Goal: Information Seeking & Learning: Check status

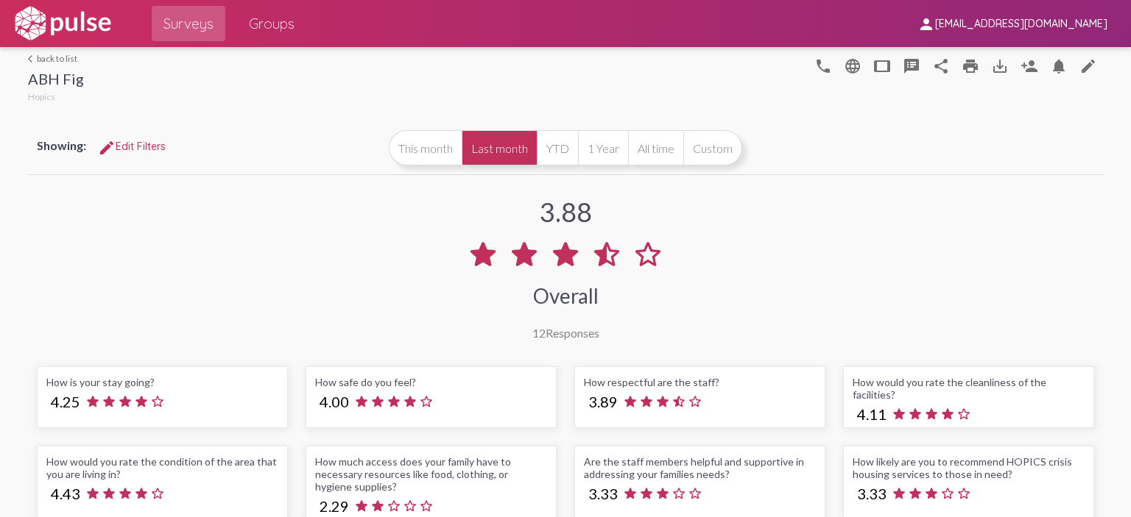
click at [45, 56] on link "arrow_back_ios back to list" at bounding box center [56, 58] width 56 height 11
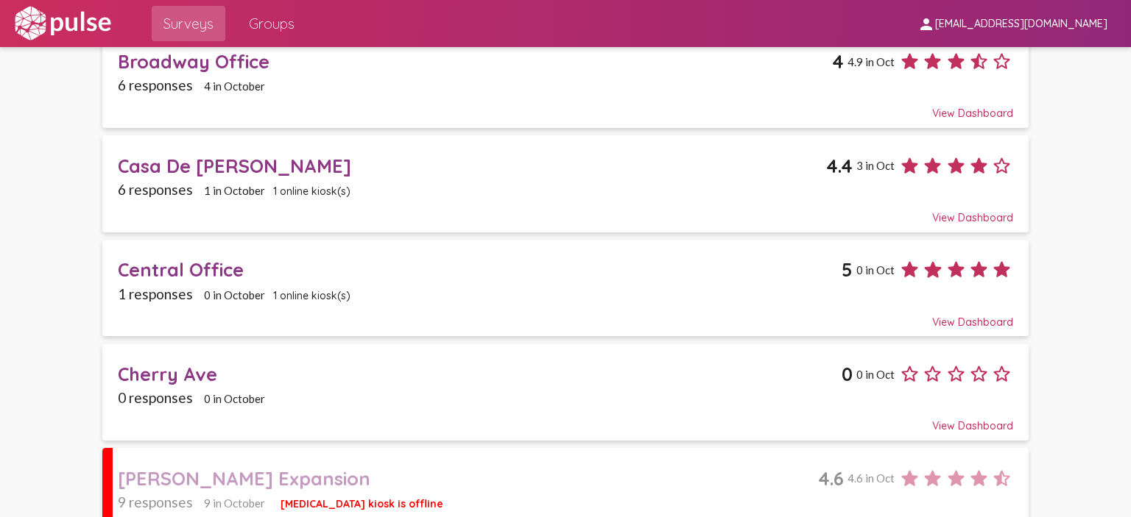
scroll to position [515, 0]
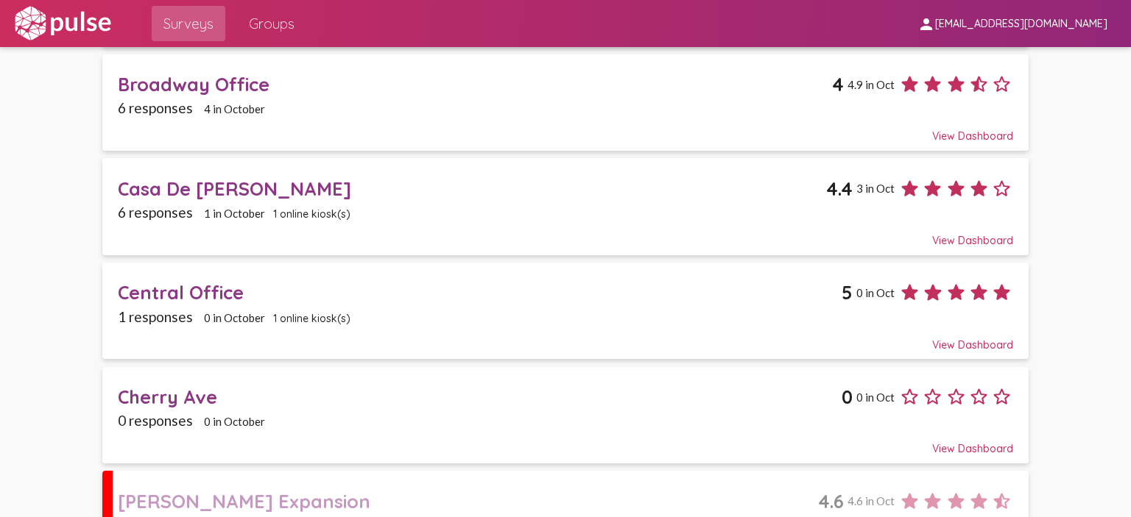
click at [317, 211] on span "1 online kiosk(s)" at bounding box center [311, 214] width 77 height 13
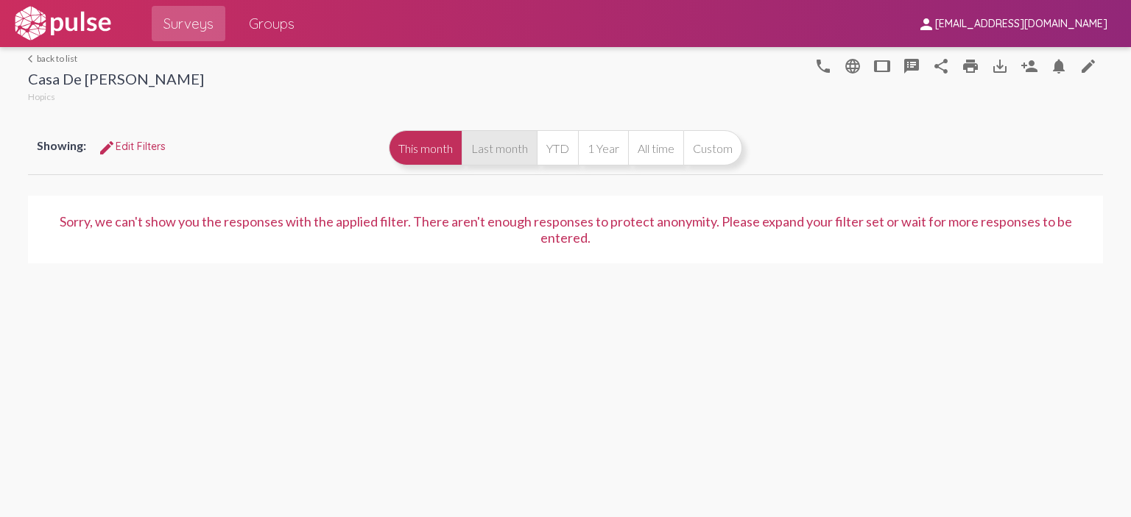
click at [486, 155] on button "Last month" at bounding box center [499, 147] width 75 height 35
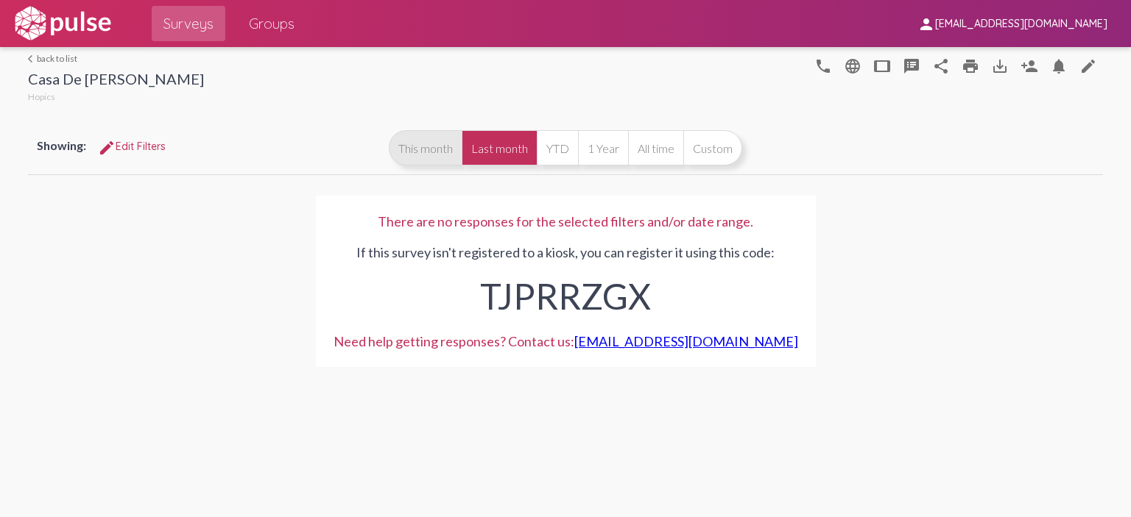
click at [425, 152] on button "This month" at bounding box center [425, 147] width 73 height 35
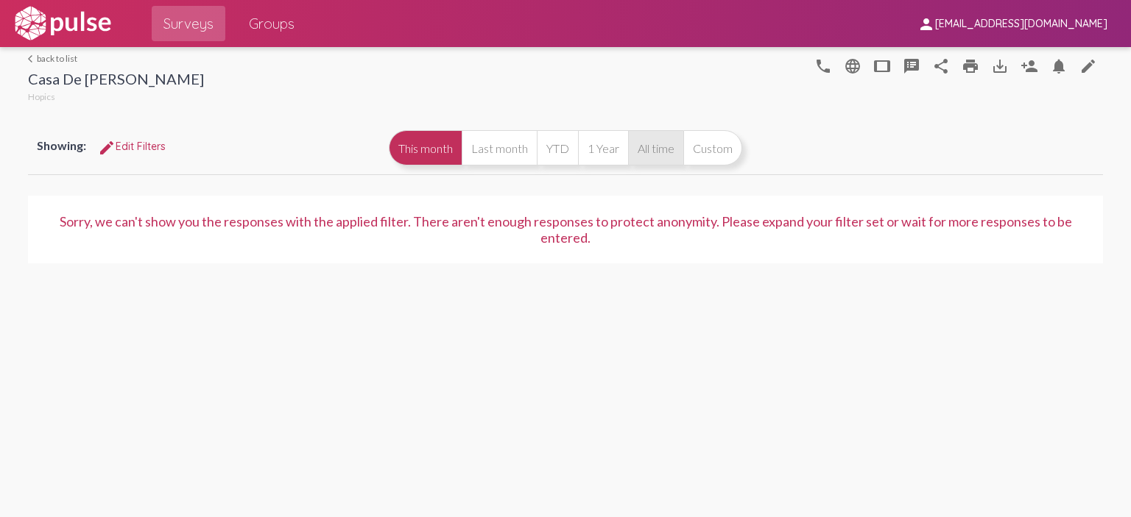
click at [649, 152] on button "All time" at bounding box center [655, 147] width 55 height 35
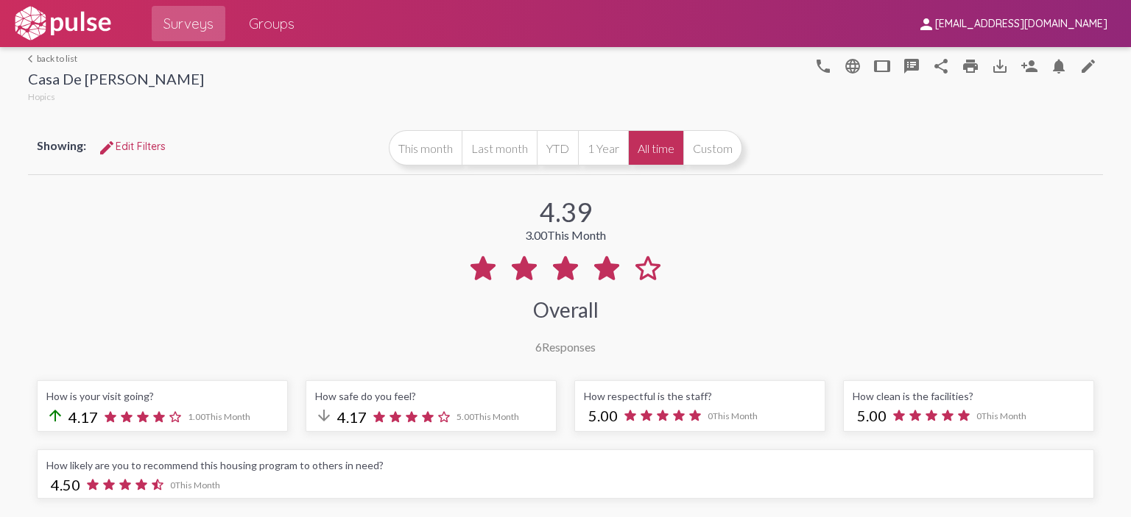
click at [56, 60] on link "arrow_back_ios back to list" at bounding box center [116, 58] width 176 height 11
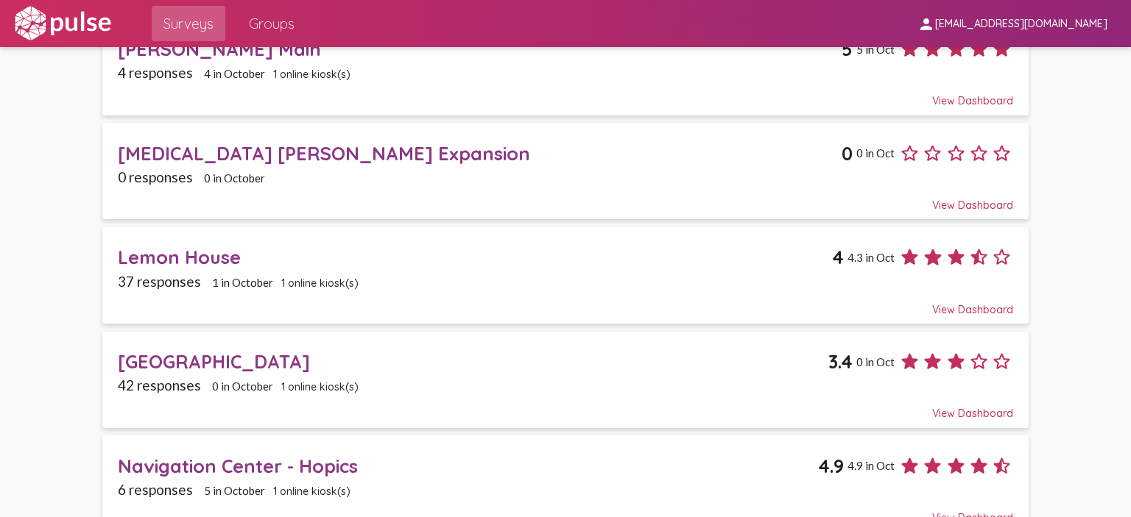
scroll to position [1178, 0]
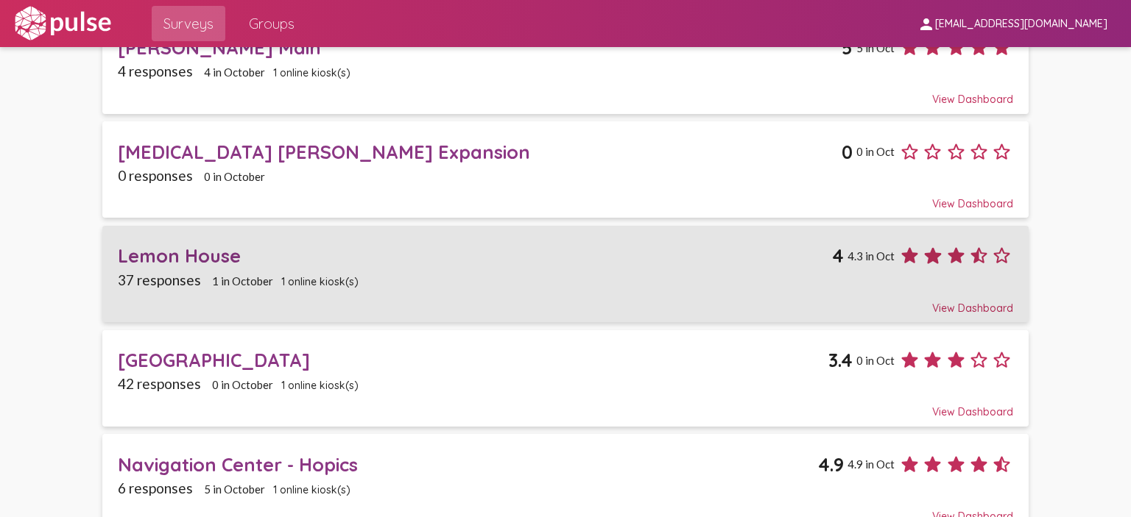
click at [321, 275] on span "1 online kiosk(s)" at bounding box center [319, 281] width 77 height 13
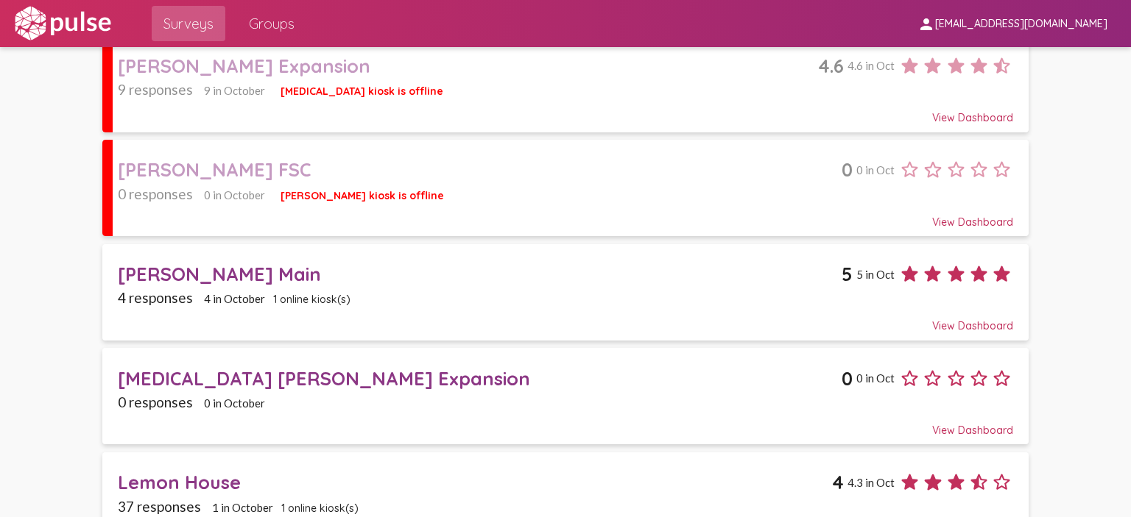
scroll to position [957, 0]
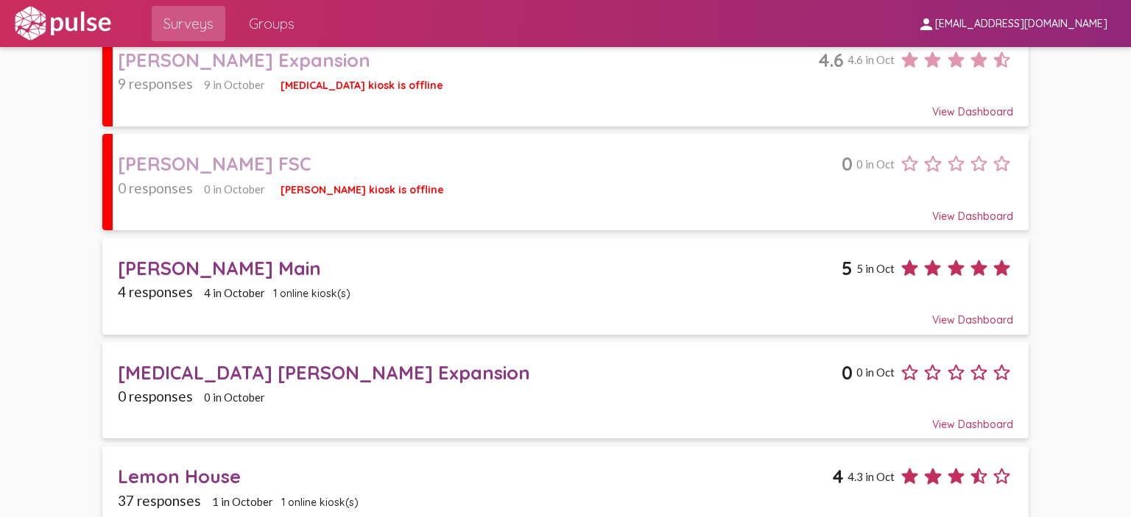
click at [314, 287] on span "1 online kiosk(s)" at bounding box center [311, 293] width 77 height 13
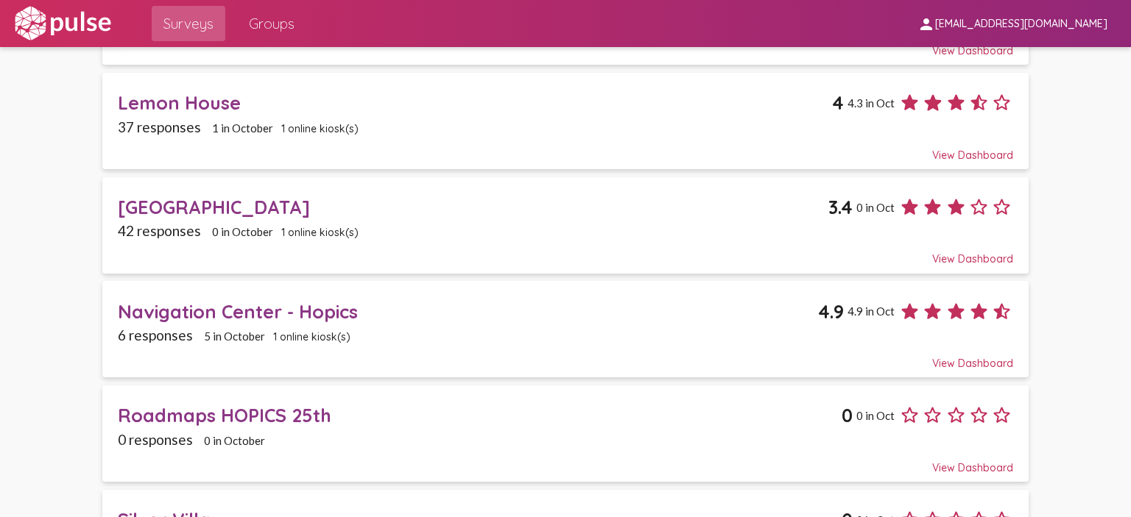
scroll to position [1391, 0]
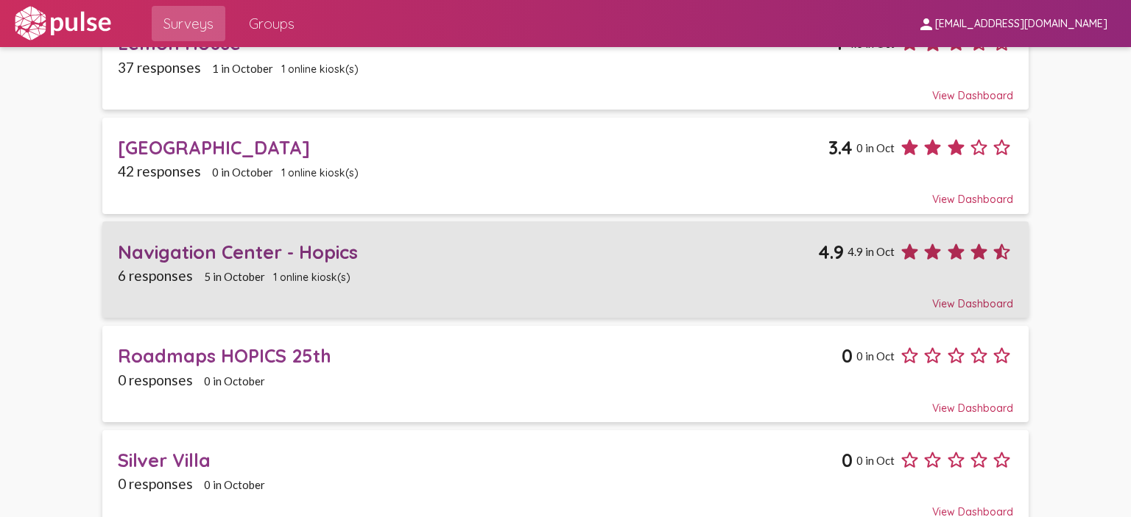
click at [297, 271] on span "1 online kiosk(s)" at bounding box center [311, 277] width 77 height 13
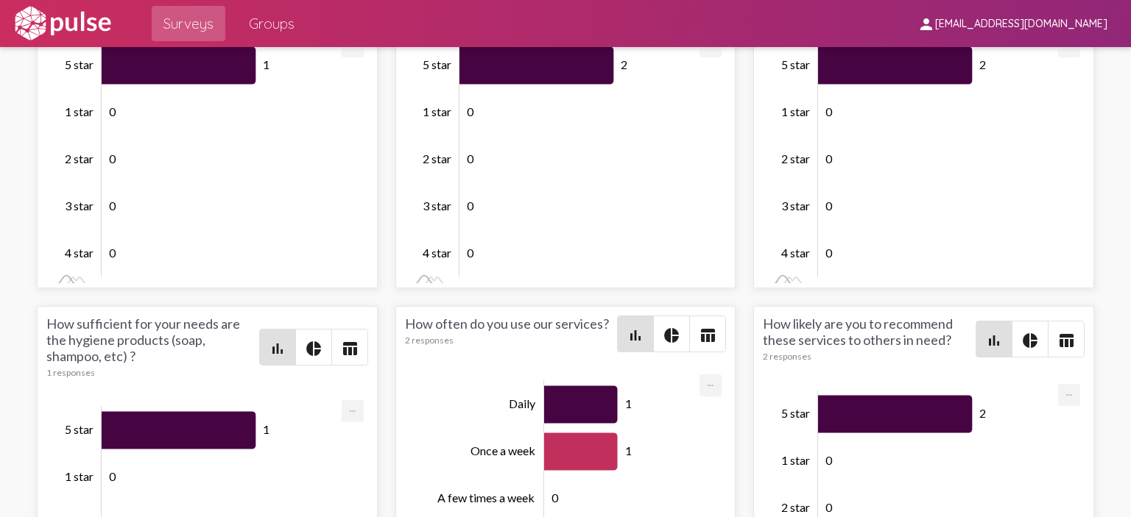
scroll to position [1893, 0]
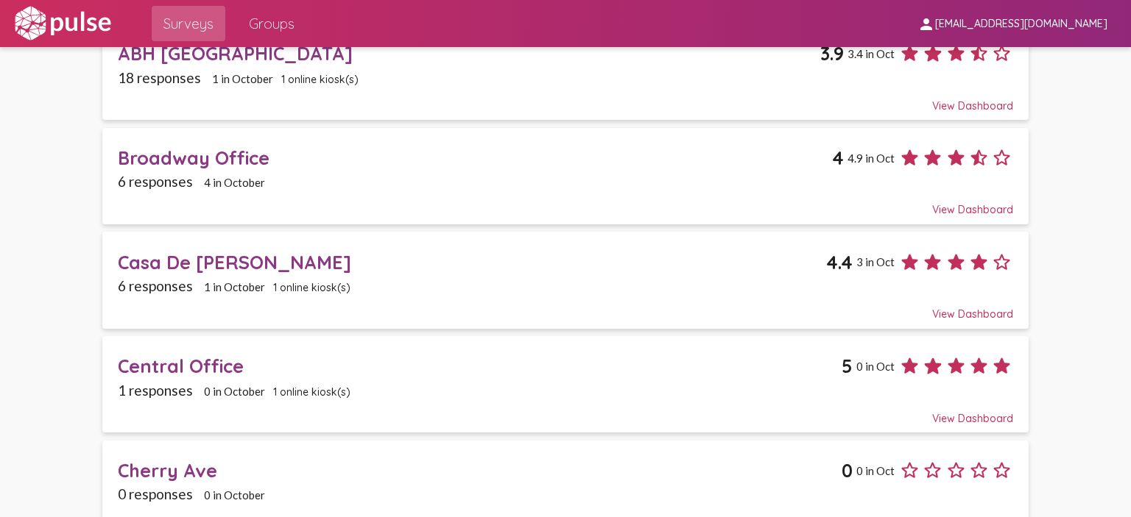
scroll to position [515, 0]
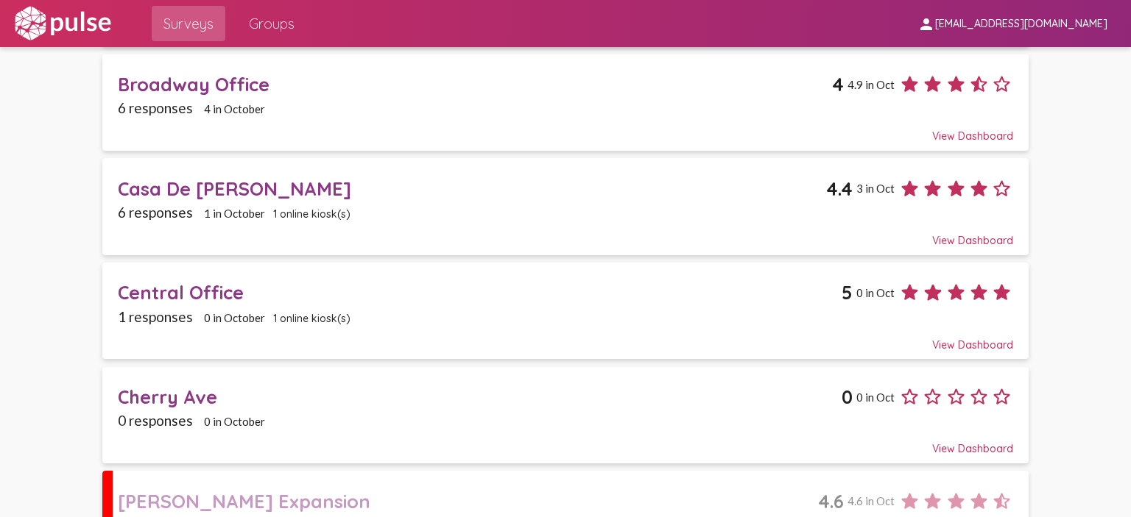
click at [306, 313] on span "1 online kiosk(s)" at bounding box center [311, 318] width 77 height 13
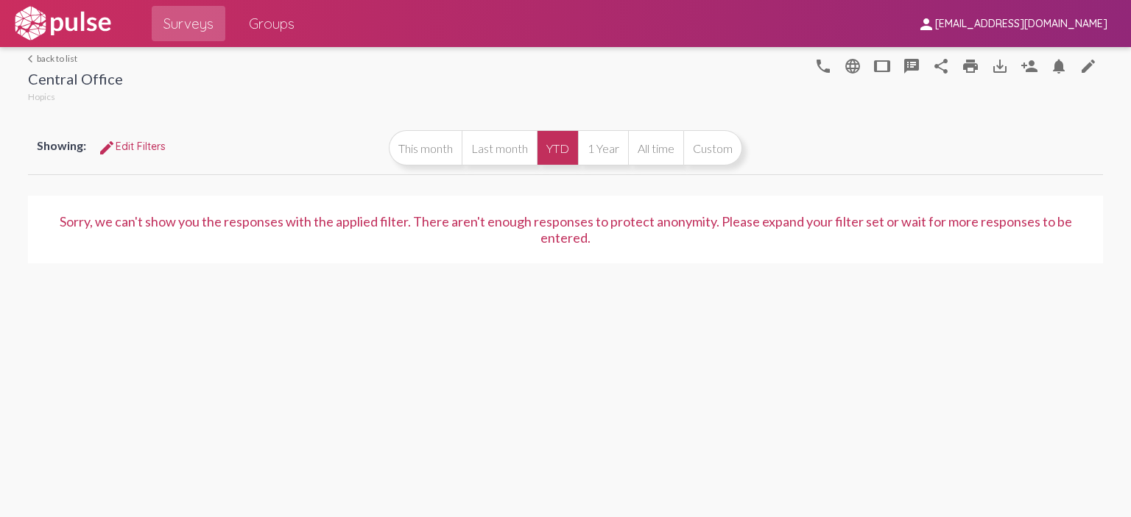
click at [57, 60] on link "arrow_back_ios back to list" at bounding box center [75, 58] width 95 height 11
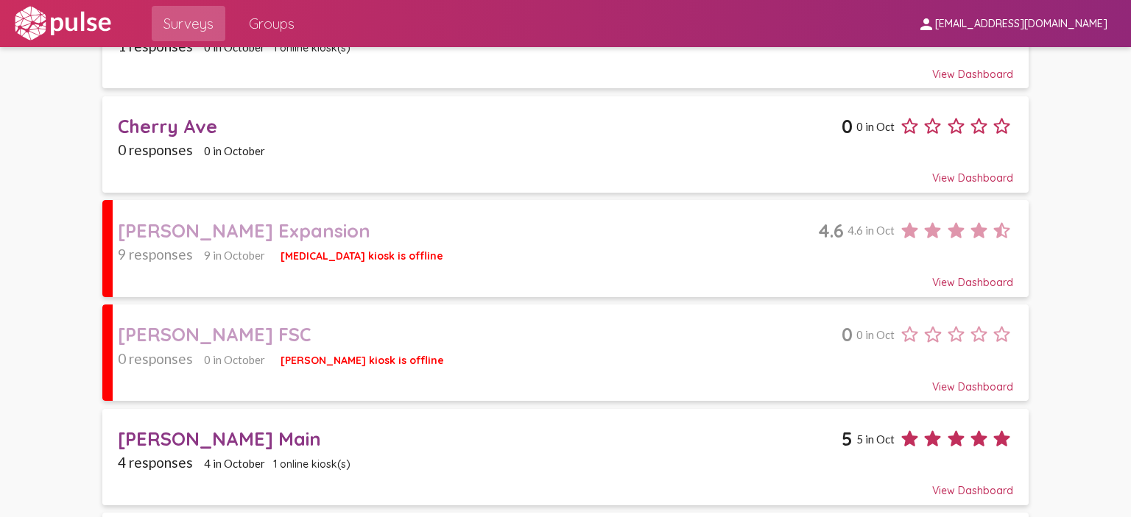
scroll to position [810, 0]
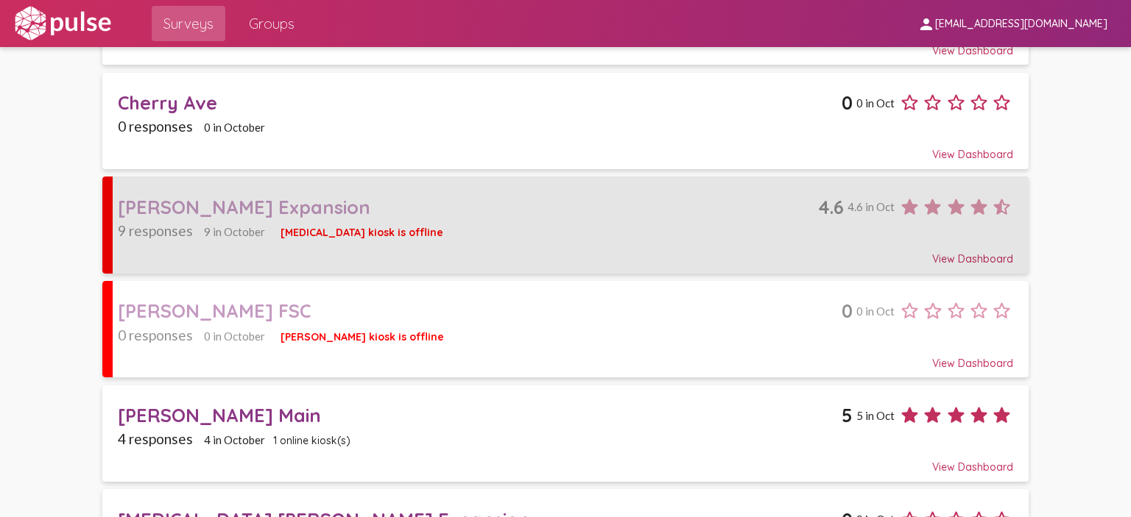
click at [367, 239] on div "View Dashboard" at bounding box center [566, 252] width 896 height 26
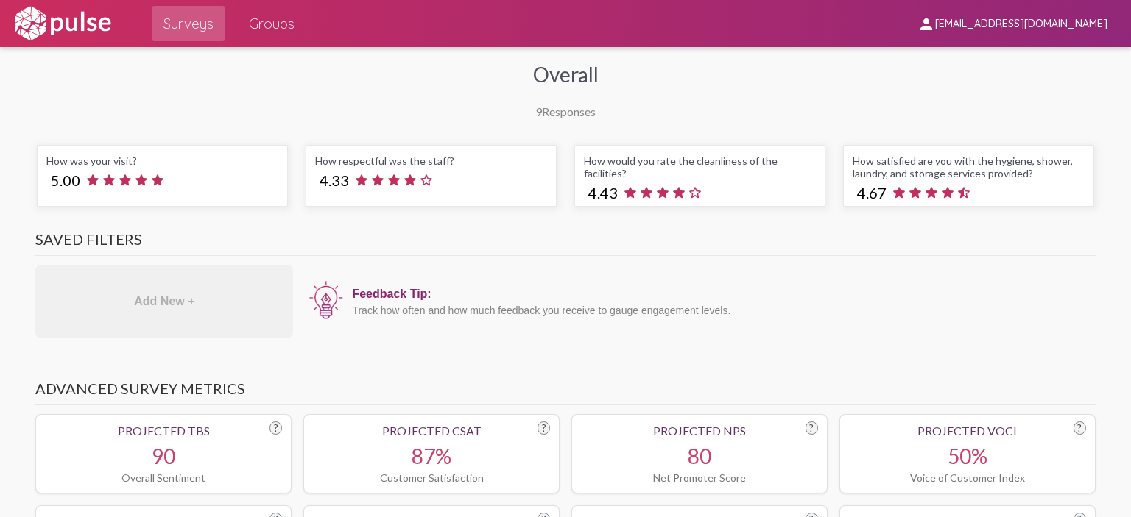
scroll to position [74, 0]
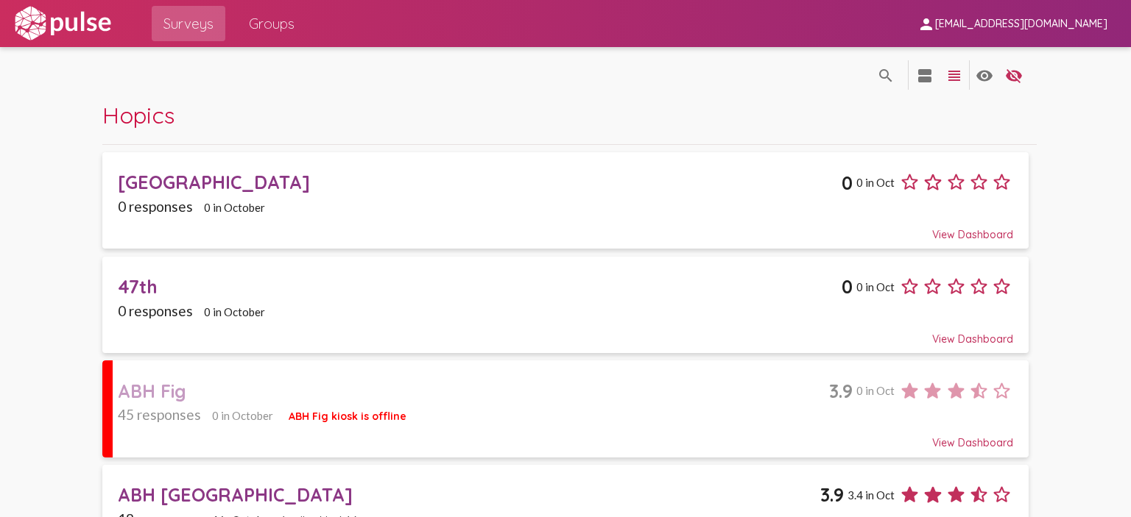
click at [692, 102] on div "Hopics" at bounding box center [569, 123] width 934 height 44
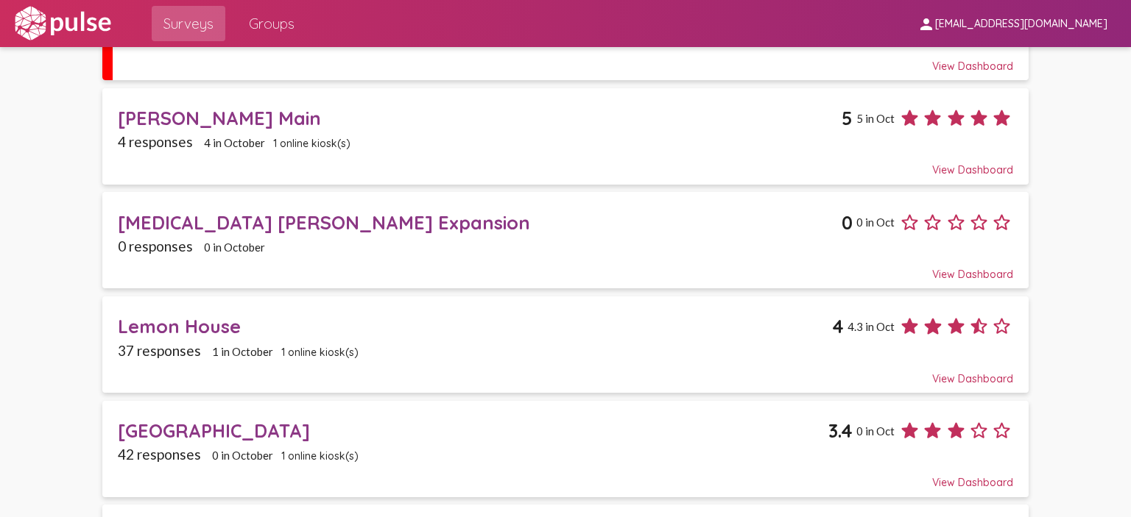
scroll to position [957, 0]
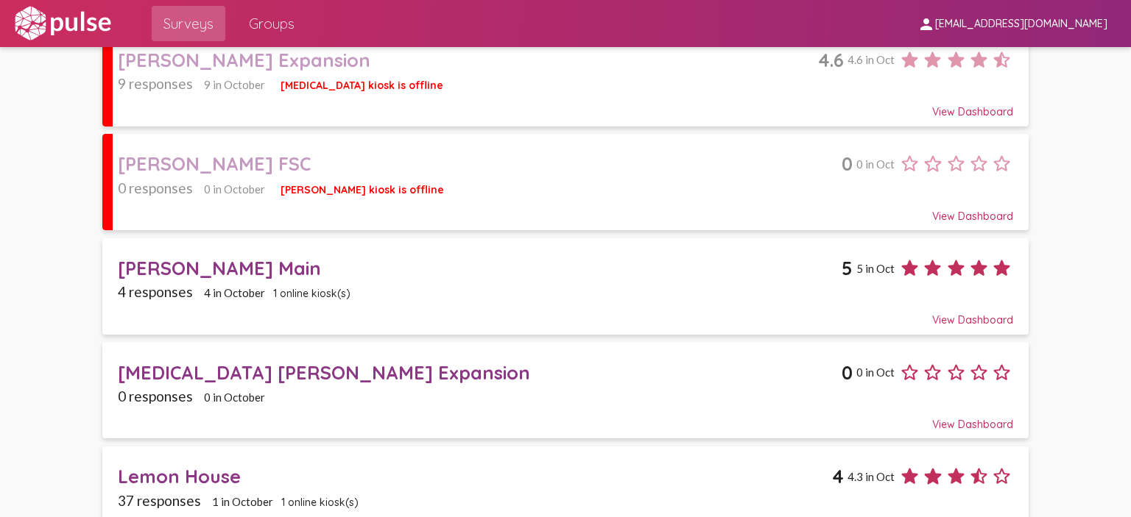
click at [367, 361] on div "[MEDICAL_DATA] [PERSON_NAME] Expansion" at bounding box center [480, 372] width 724 height 23
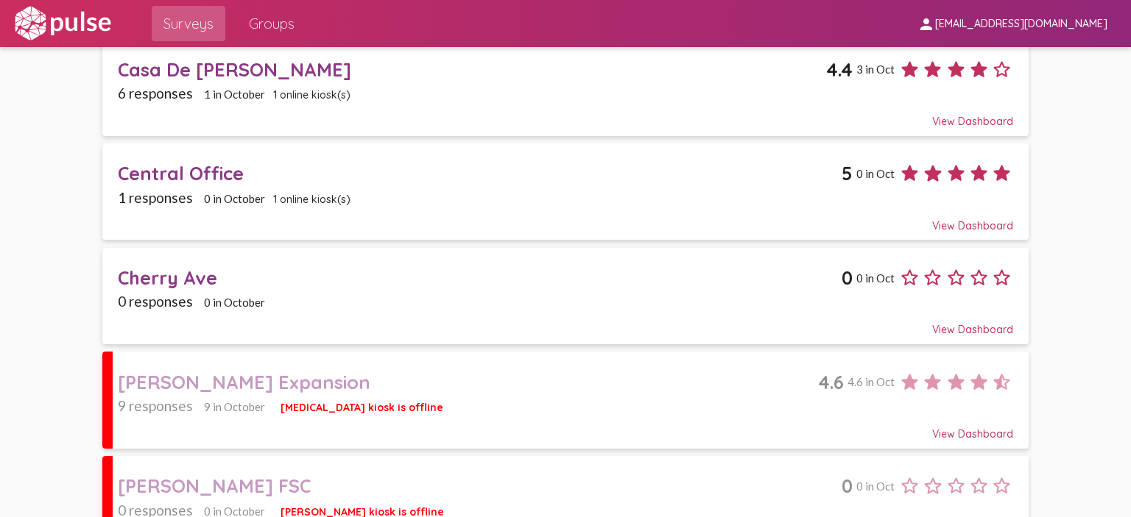
scroll to position [662, 0]
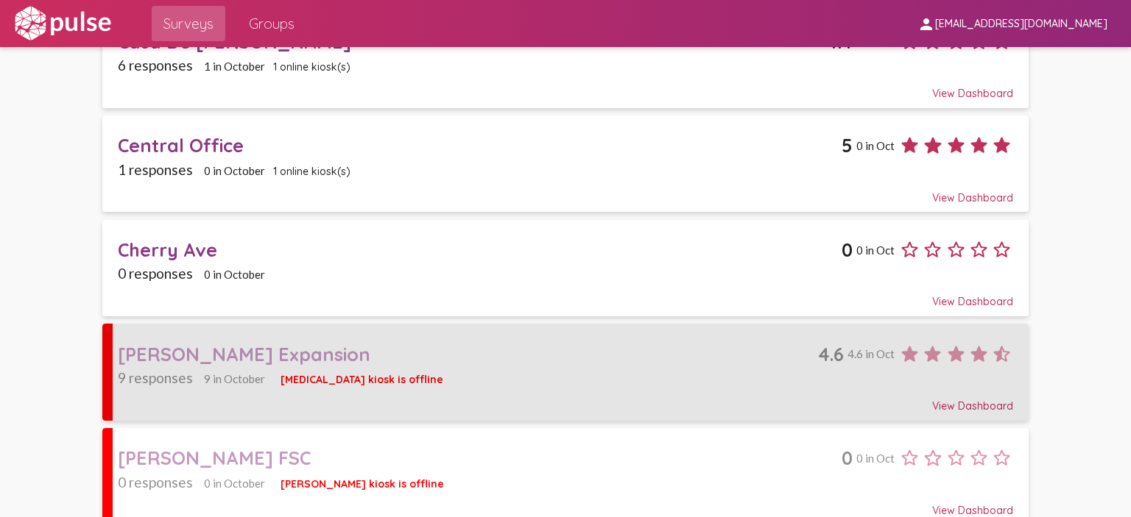
click at [324, 344] on div "[PERSON_NAME] Expansion" at bounding box center [468, 354] width 700 height 23
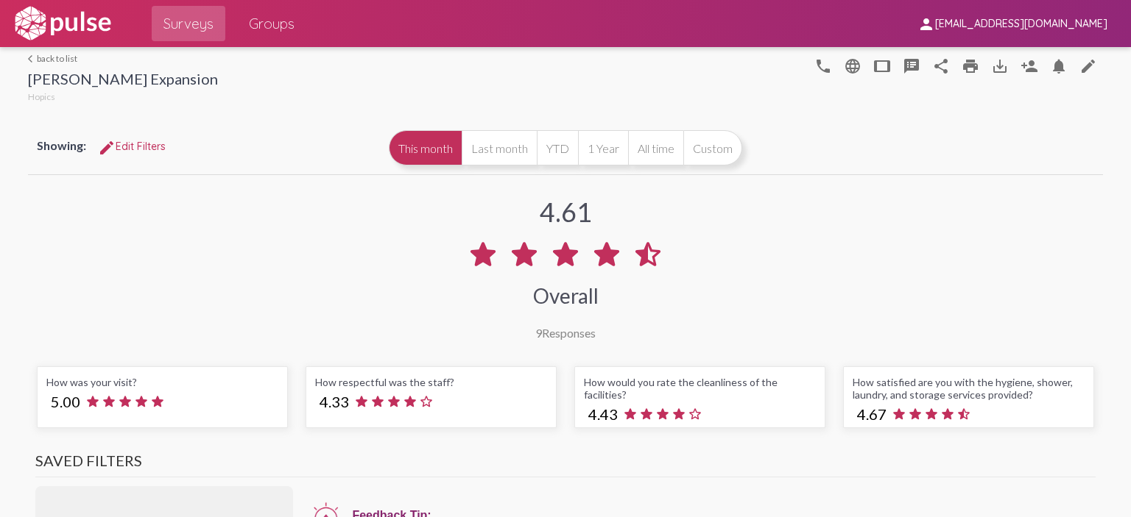
click at [57, 63] on link "arrow_back_ios back to list" at bounding box center [123, 58] width 190 height 11
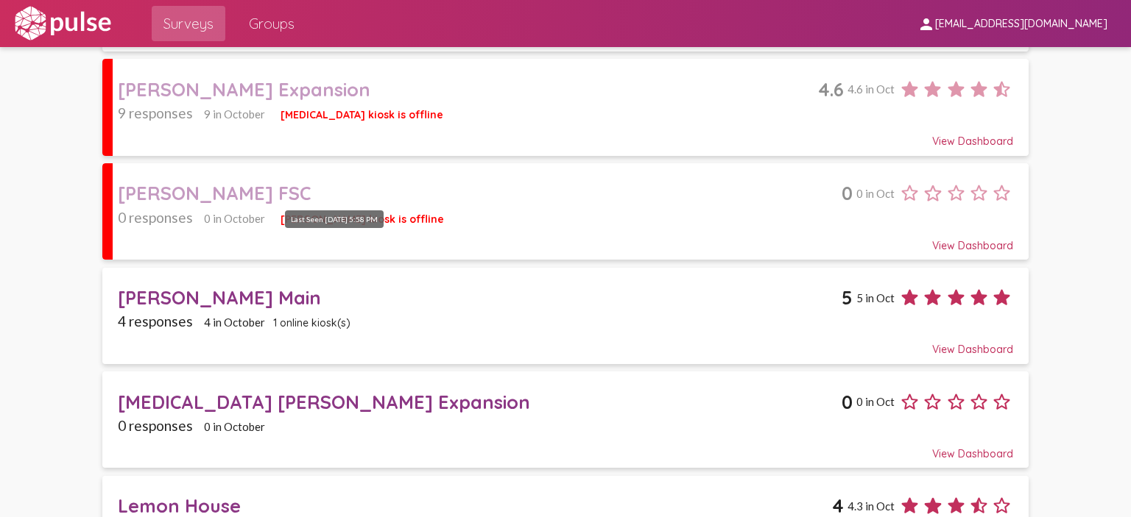
scroll to position [1031, 0]
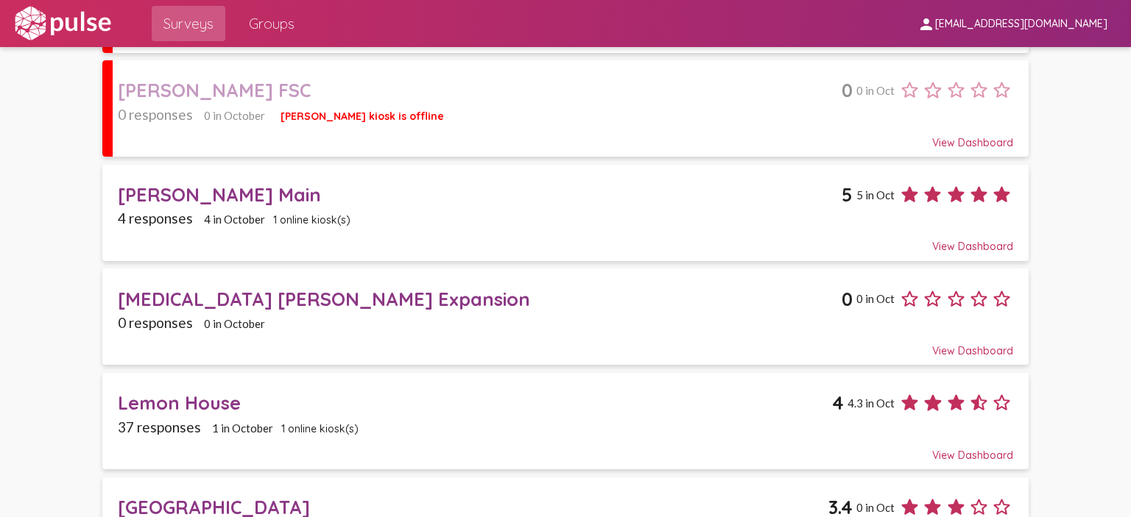
click at [348, 288] on div "[MEDICAL_DATA] [PERSON_NAME] Expansion" at bounding box center [480, 299] width 724 height 23
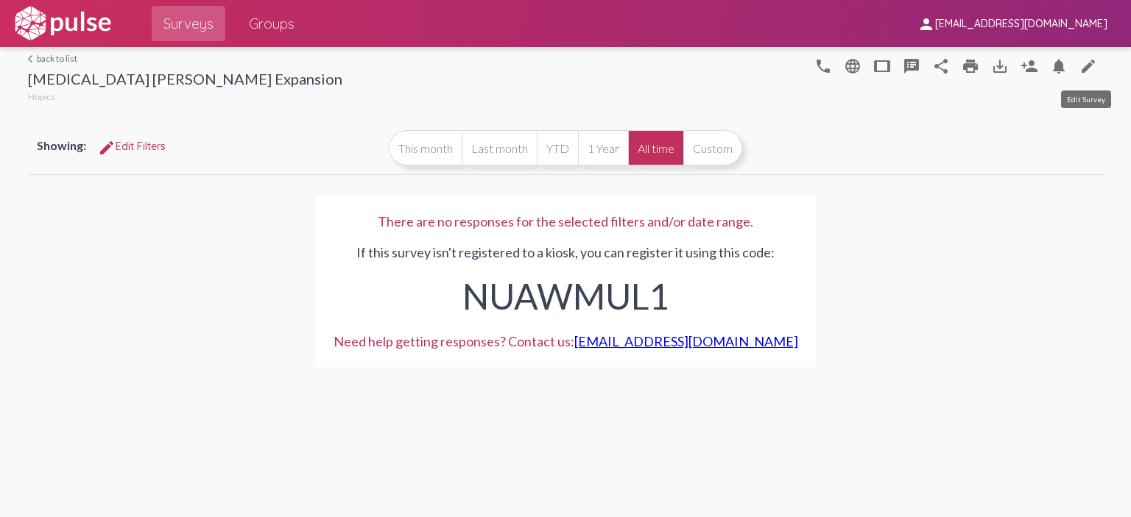
click at [1083, 67] on mat-icon "edit" at bounding box center [1088, 66] width 18 height 18
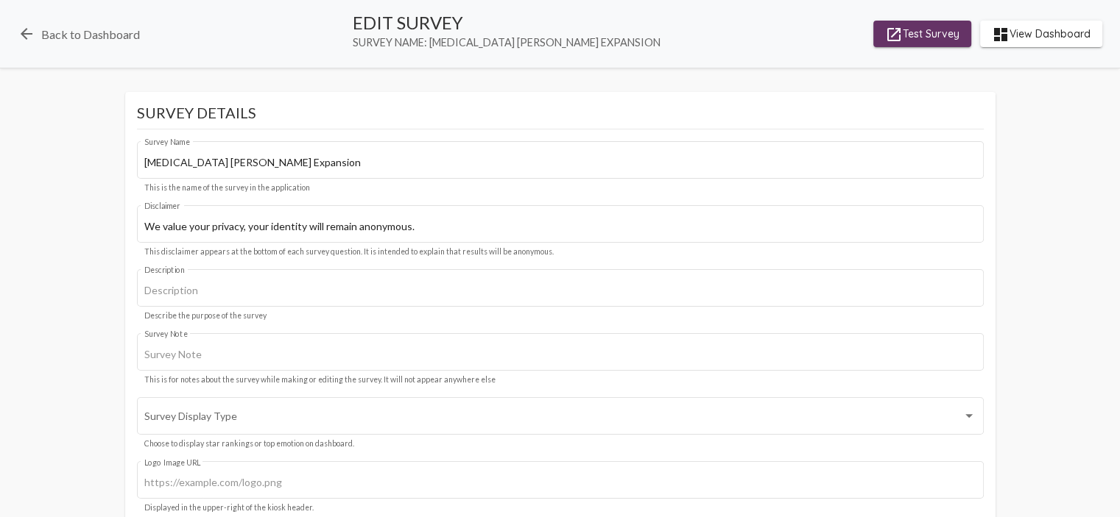
click at [1034, 33] on span "dashboard View Dashboard" at bounding box center [1041, 34] width 99 height 26
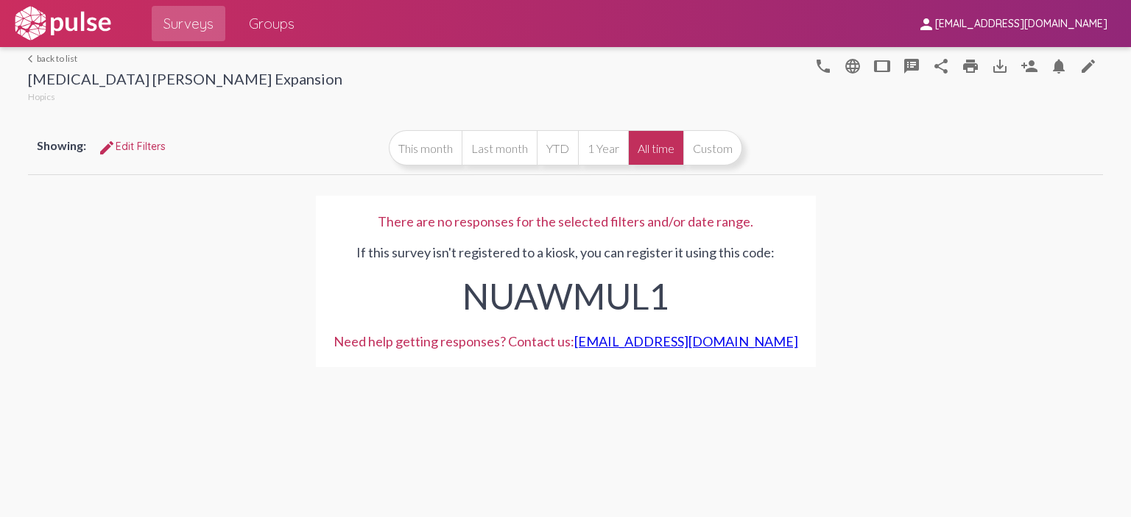
click at [61, 56] on link "arrow_back_ios back to list" at bounding box center [185, 58] width 314 height 11
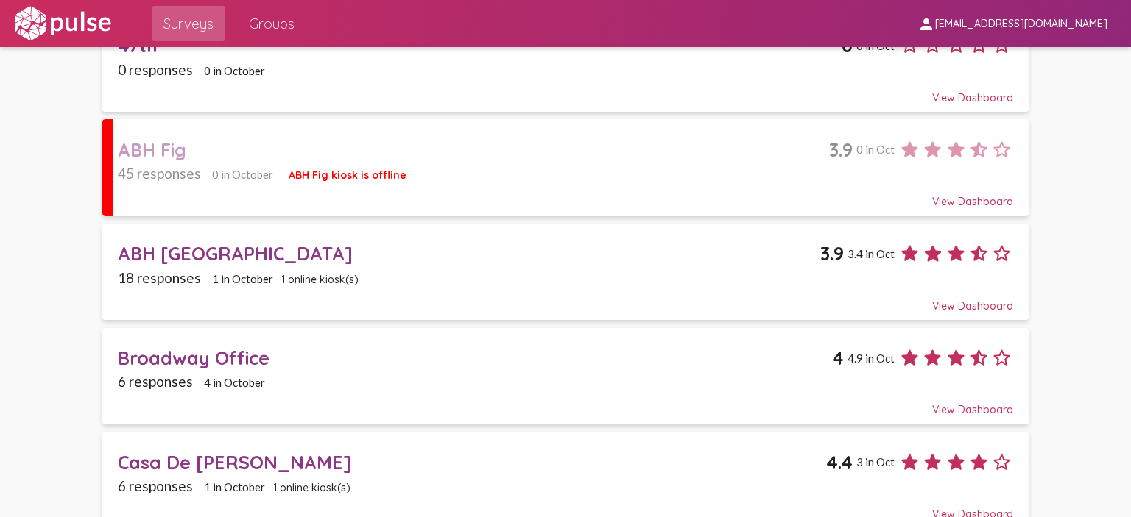
scroll to position [213, 0]
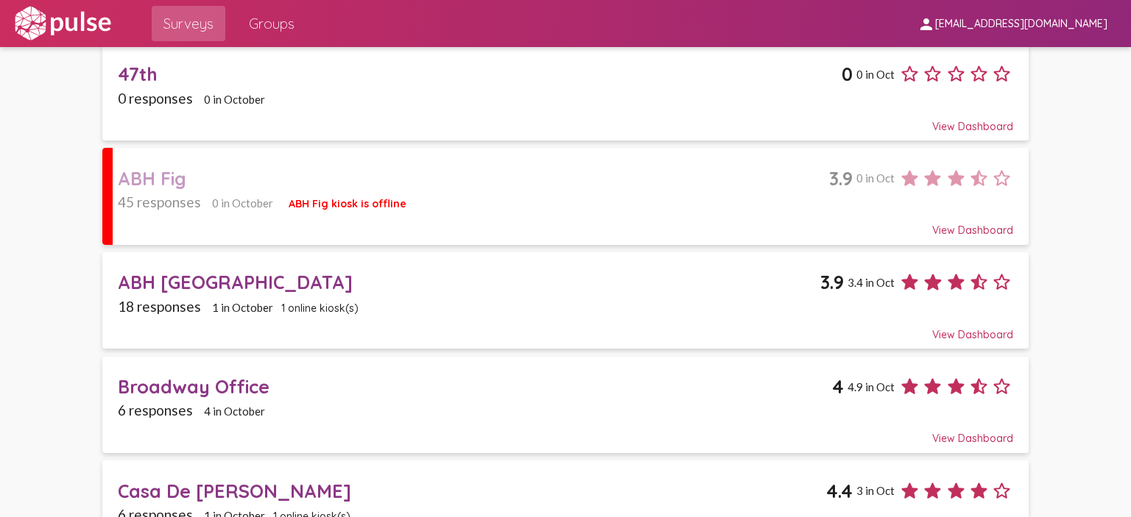
click at [314, 306] on span "1 online kiosk(s)" at bounding box center [319, 308] width 77 height 13
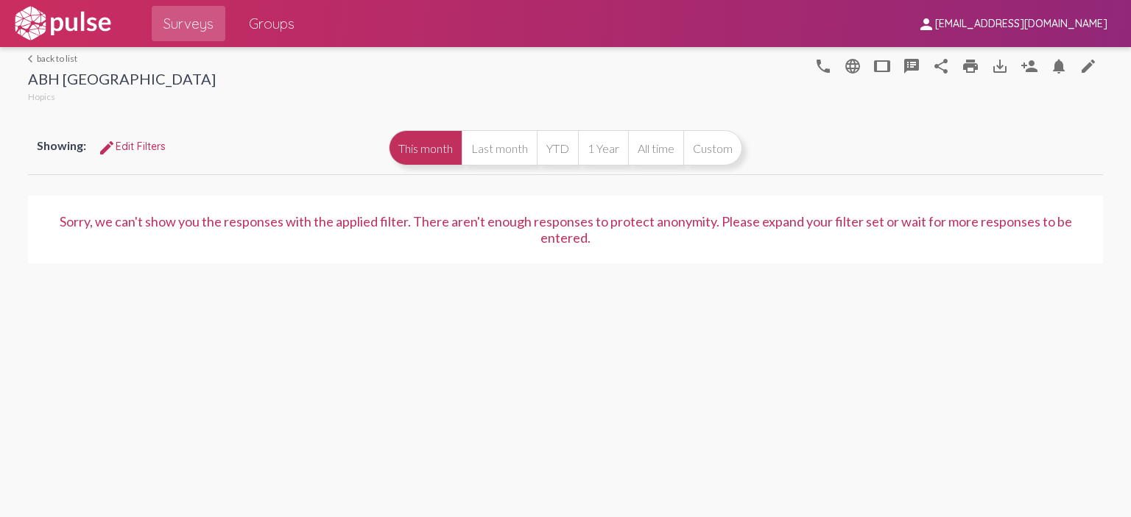
click at [52, 57] on link "arrow_back_ios back to list" at bounding box center [122, 58] width 188 height 11
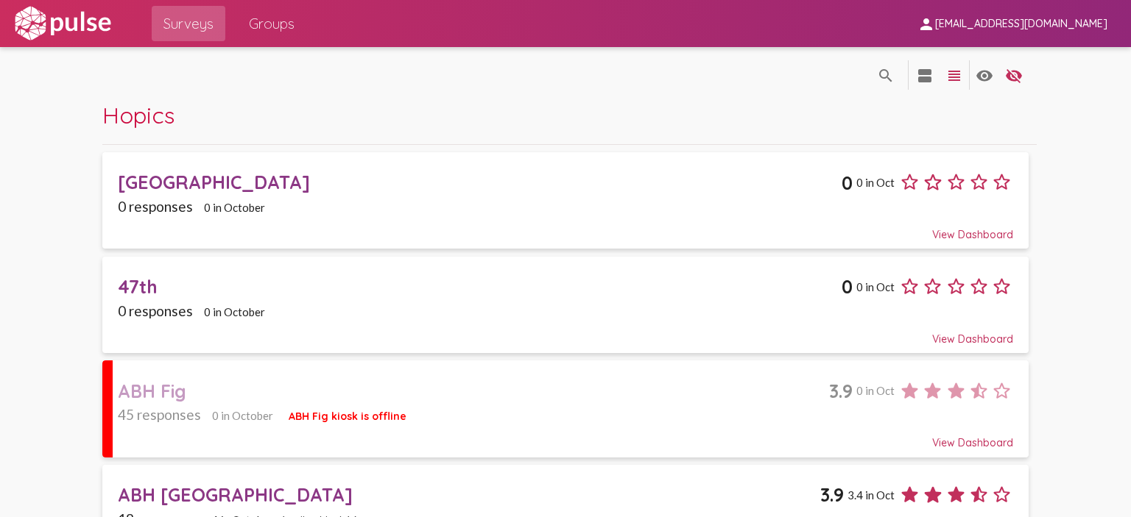
click at [50, 29] on img at bounding box center [63, 23] width 102 height 37
